Goal: Task Accomplishment & Management: Manage account settings

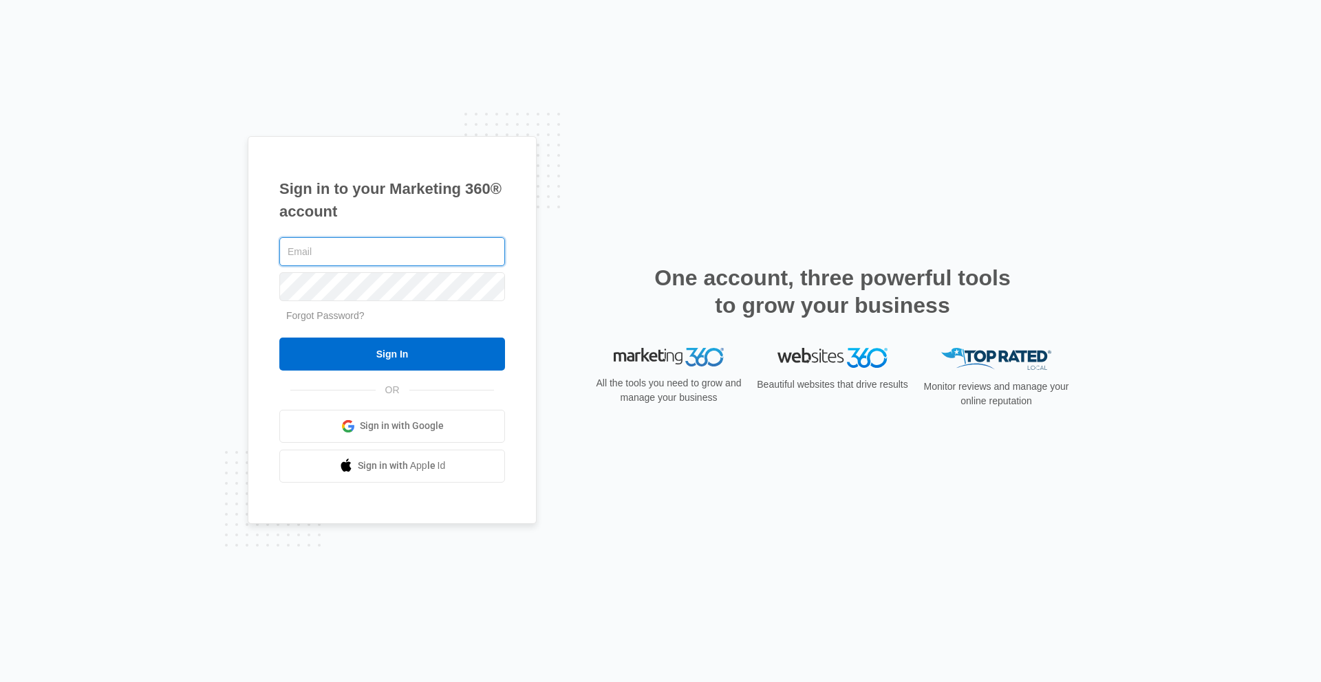
paste input "[EMAIL_ADDRESS][DOMAIN_NAME]"
type input "[EMAIL_ADDRESS][DOMAIN_NAME]"
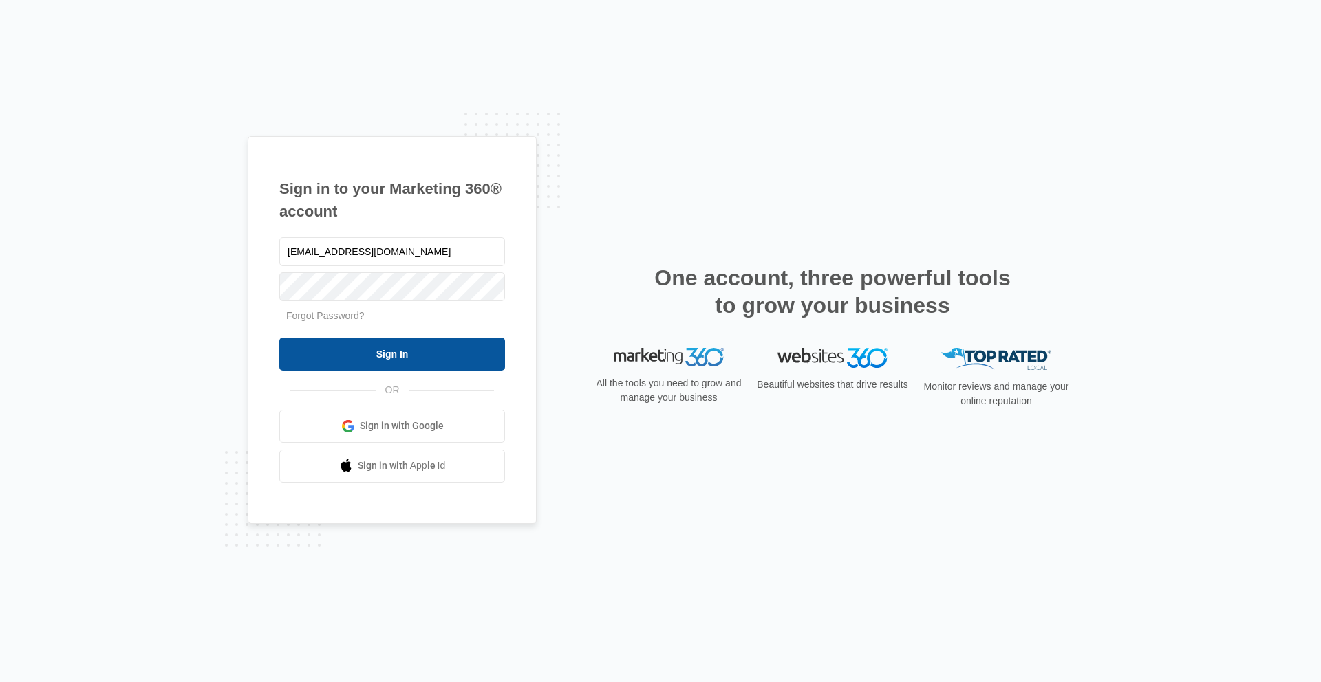
click at [360, 350] on input "Sign In" at bounding box center [392, 354] width 226 height 33
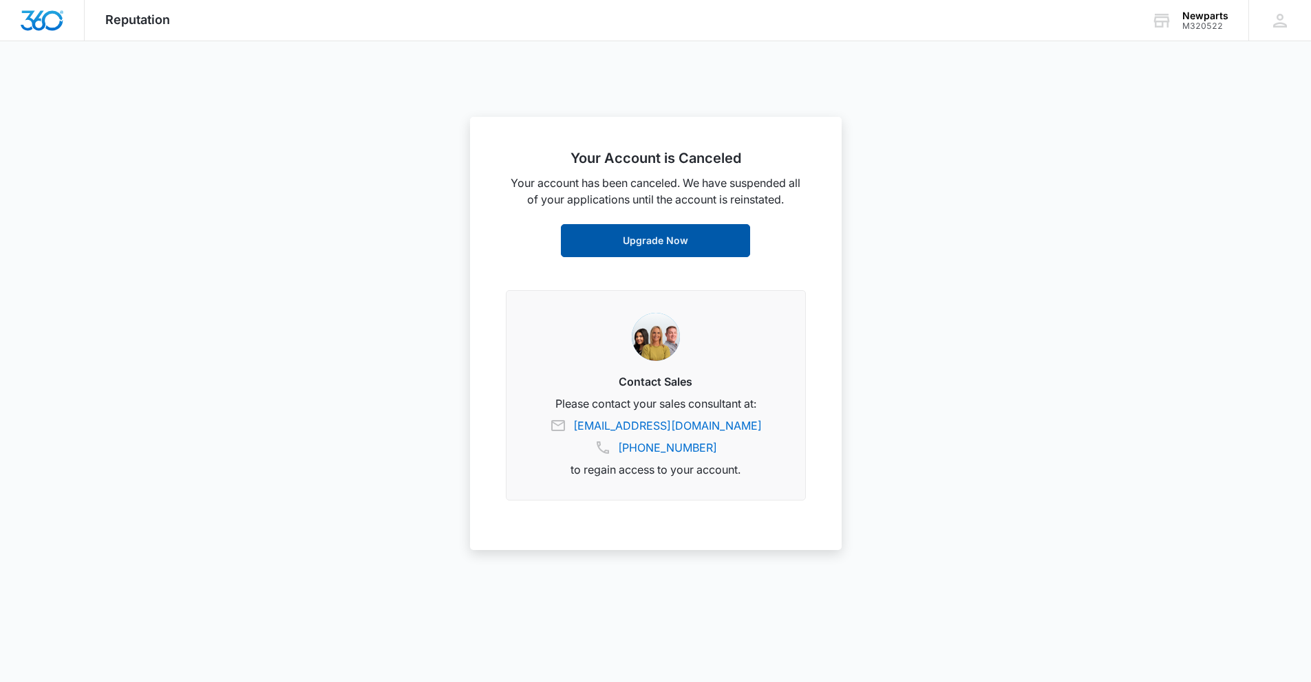
click at [642, 243] on link "Upgrade Now" at bounding box center [655, 240] width 189 height 33
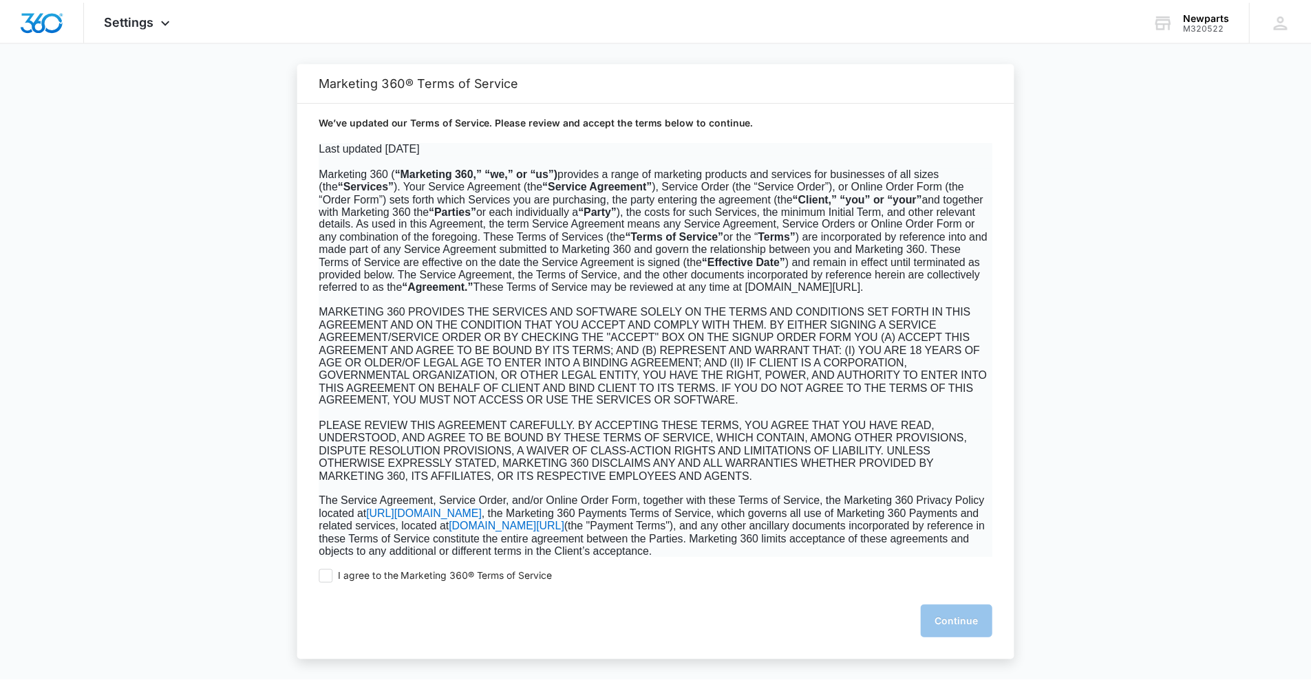
scroll to position [267, 0]
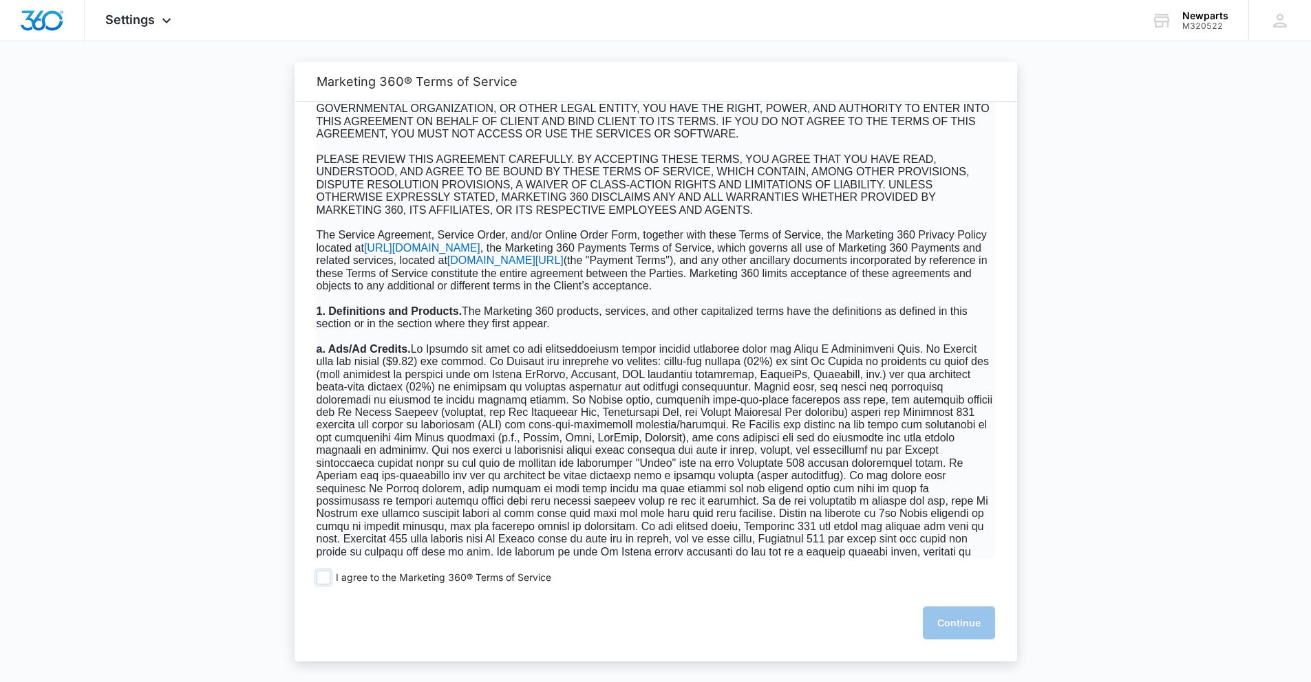
click at [329, 578] on span at bounding box center [323, 578] width 14 height 14
click at [329, 578] on input "I agree to the Marketing 360® Terms of Service" at bounding box center [323, 578] width 14 height 14
checkbox input "true"
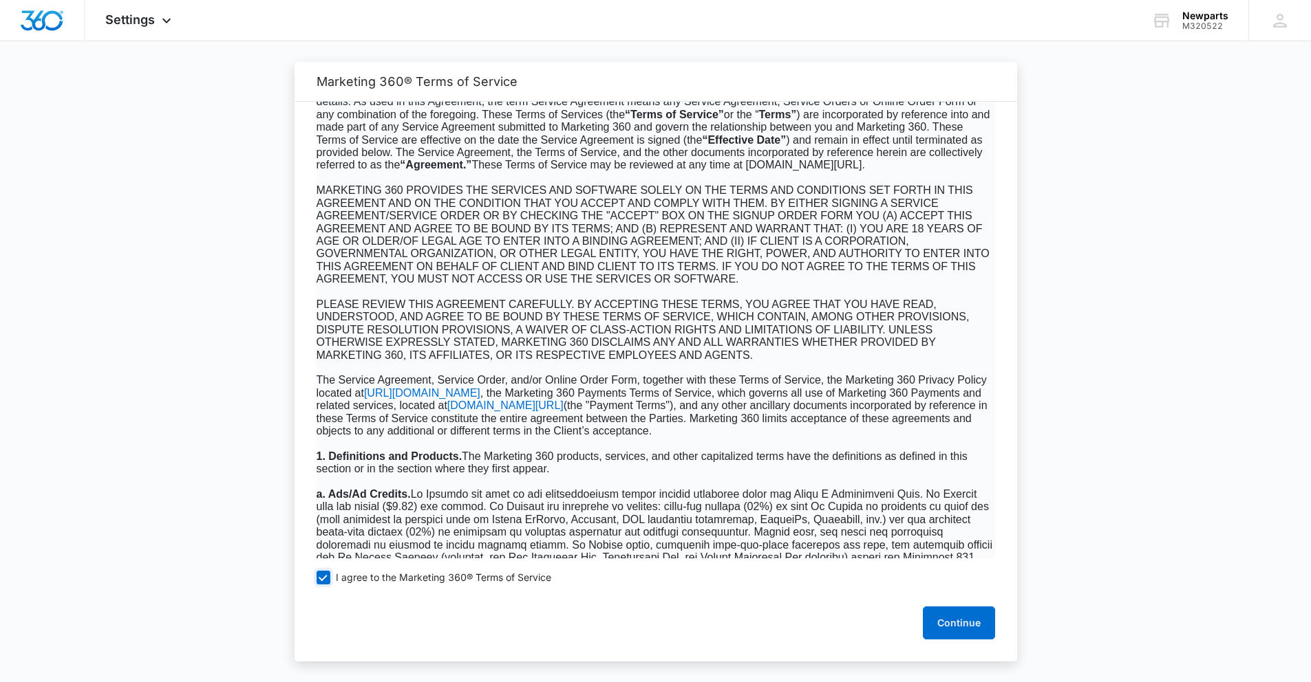
scroll to position [0, 0]
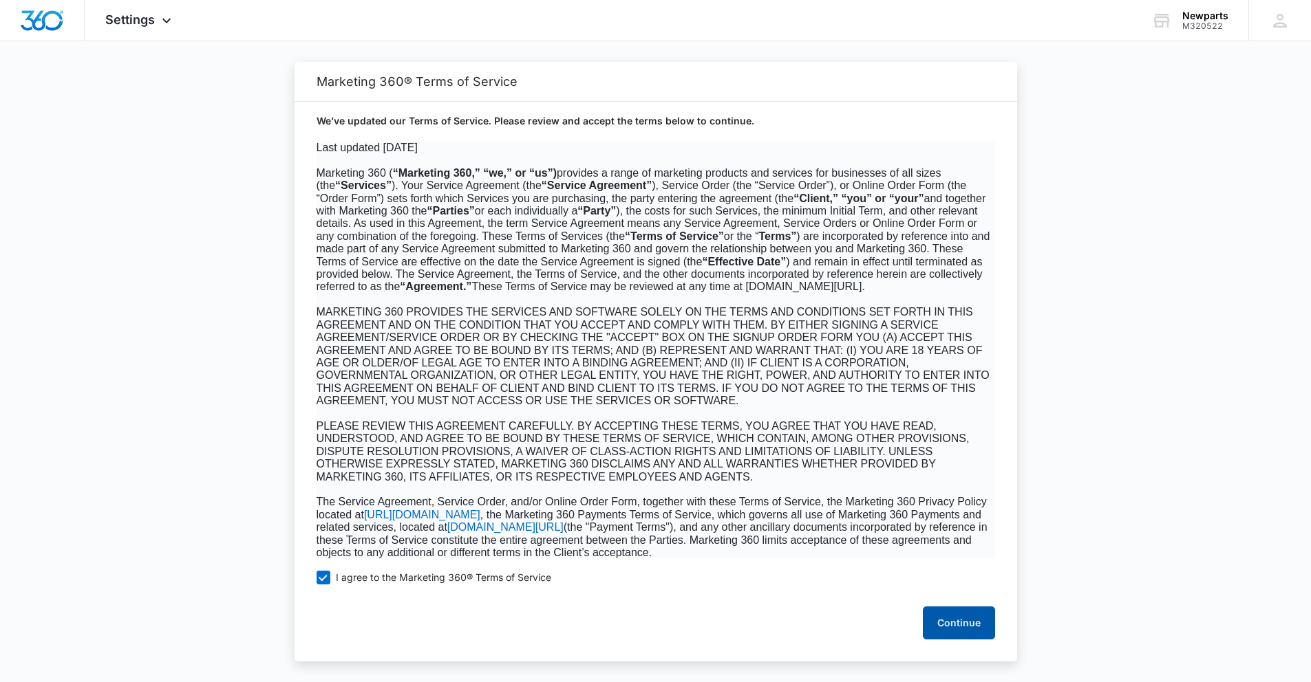
click at [954, 614] on button "Continue" at bounding box center [959, 623] width 72 height 33
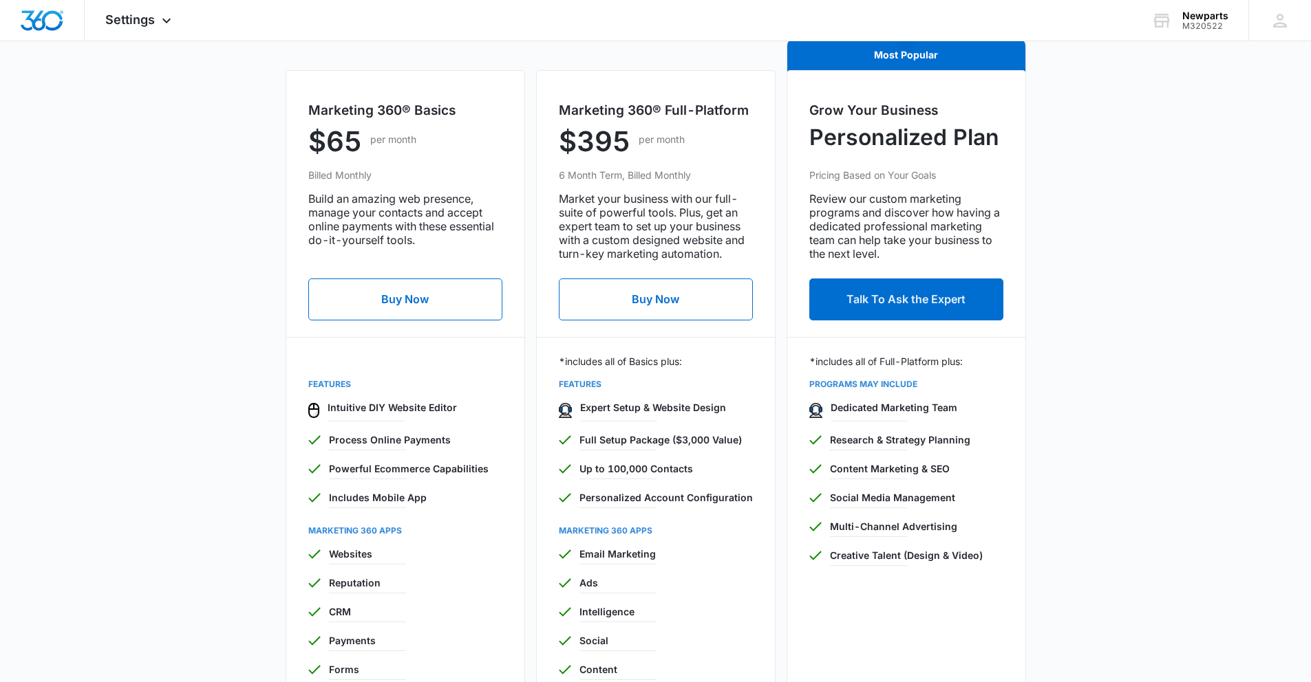
scroll to position [509, 0]
